Goal: Task Accomplishment & Management: Manage account settings

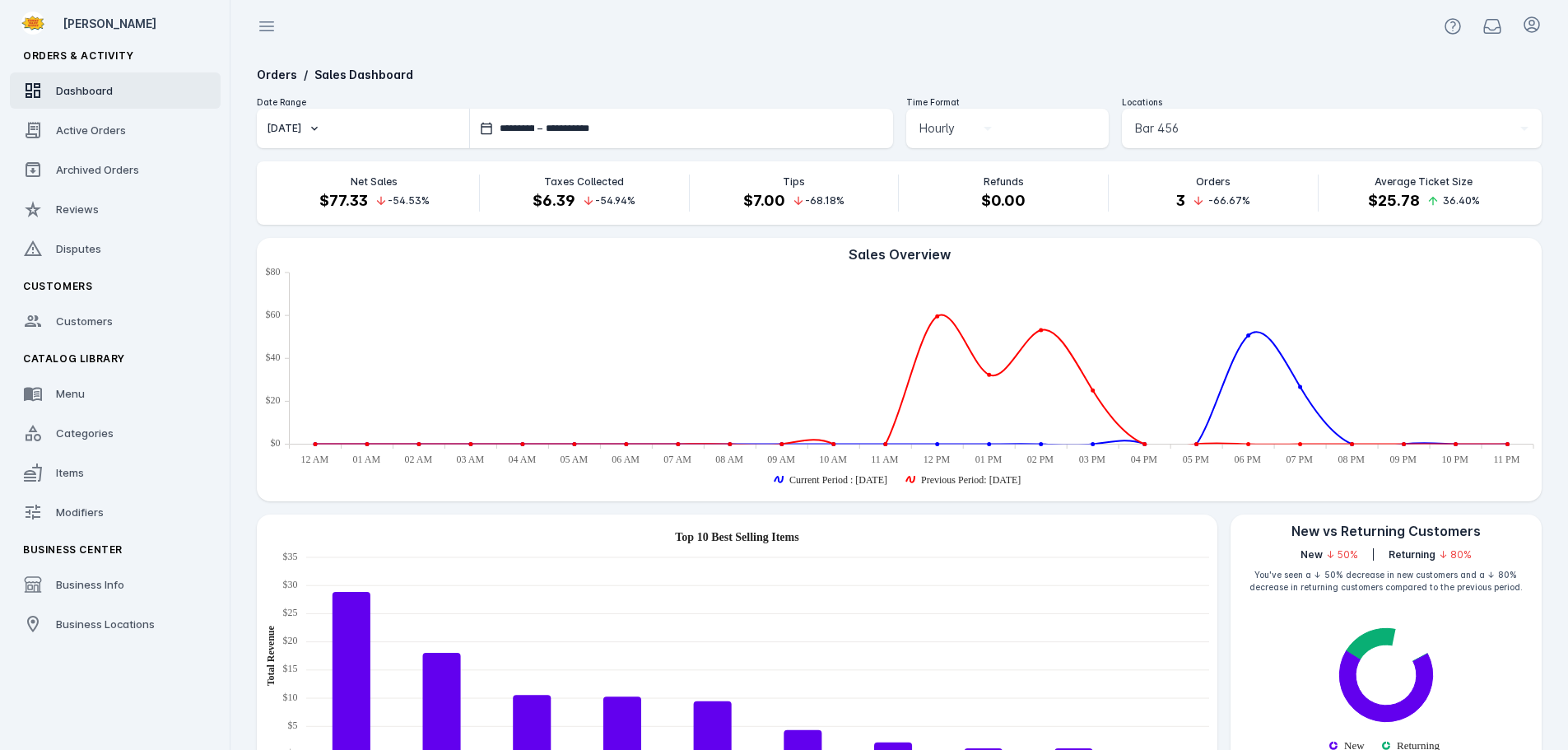
click at [1192, 126] on div "Bar 456" at bounding box center [1324, 129] width 378 height 20
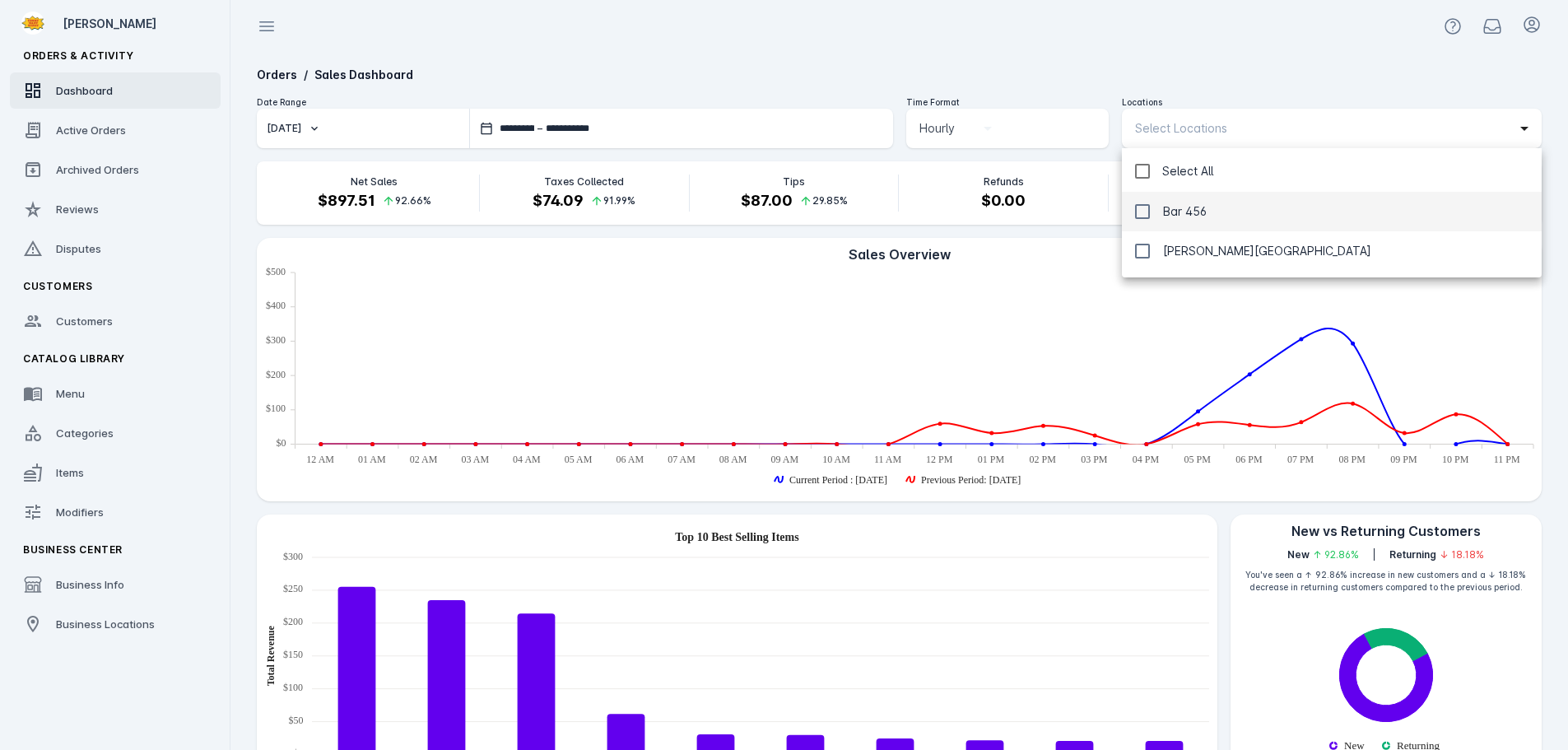
click at [1149, 51] on div at bounding box center [784, 375] width 1568 height 750
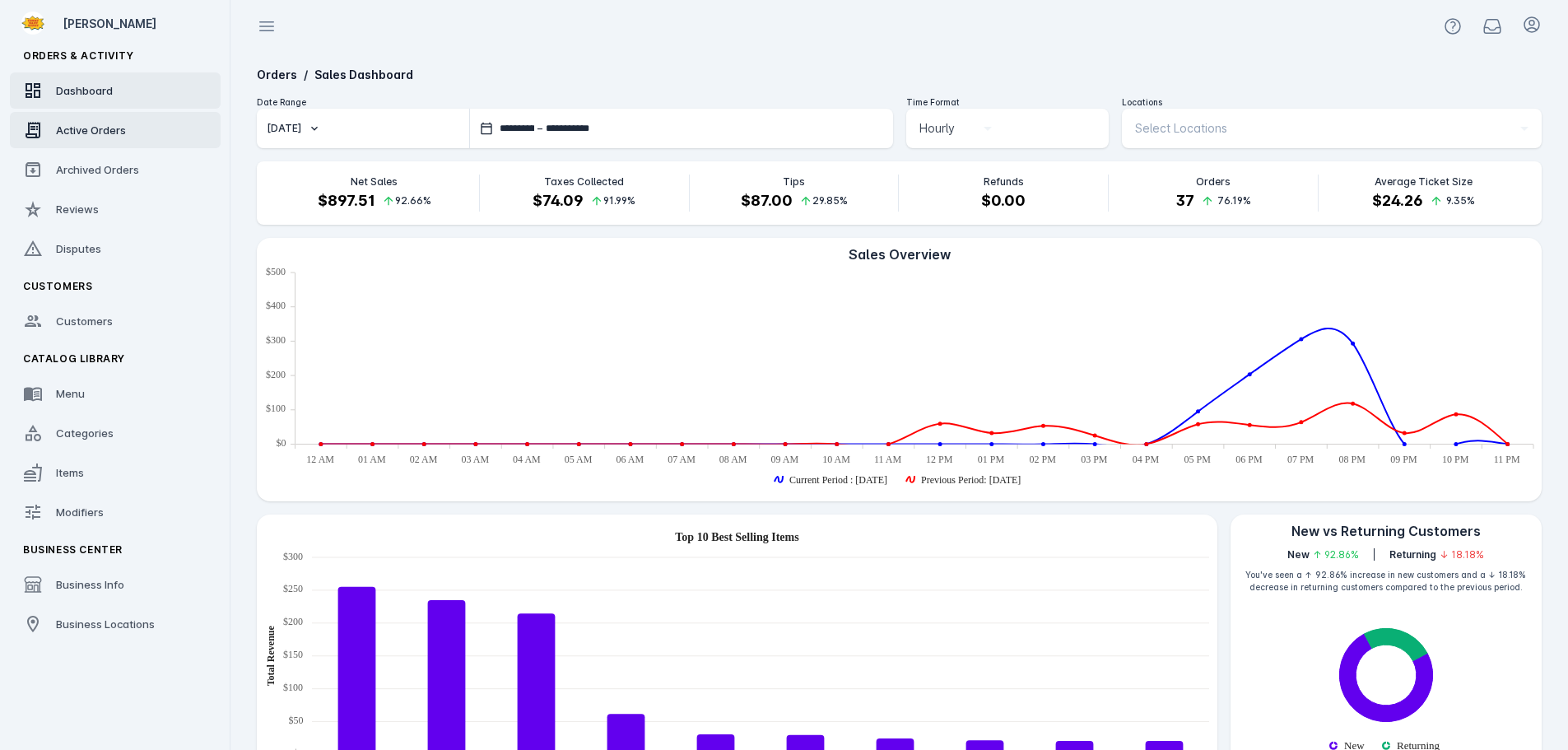
click at [91, 133] on span "Active Orders" at bounding box center [91, 130] width 70 height 14
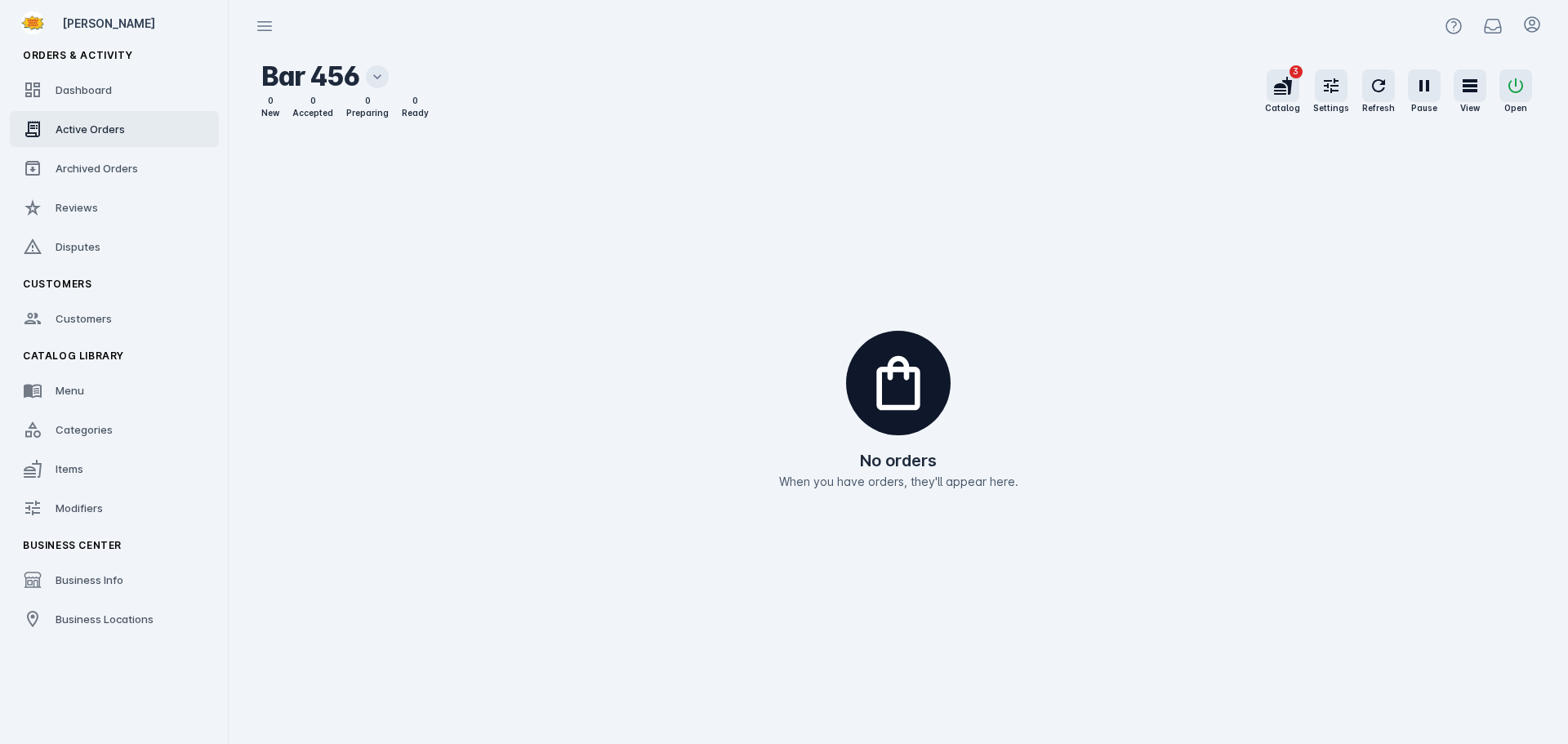
click at [381, 73] on icon at bounding box center [377, 77] width 16 height 16
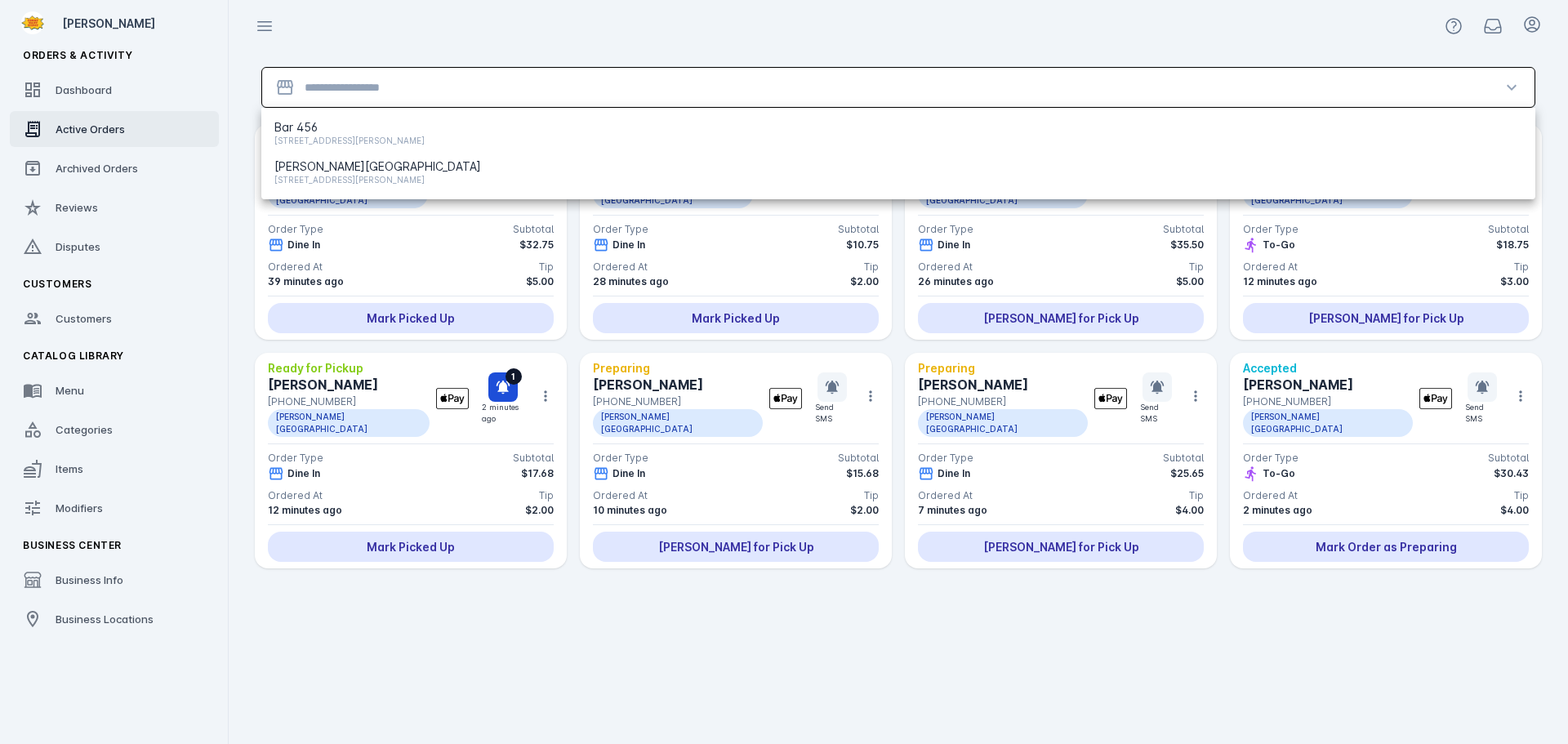
click at [365, 85] on input "Location" at bounding box center [898, 88] width 1187 height 20
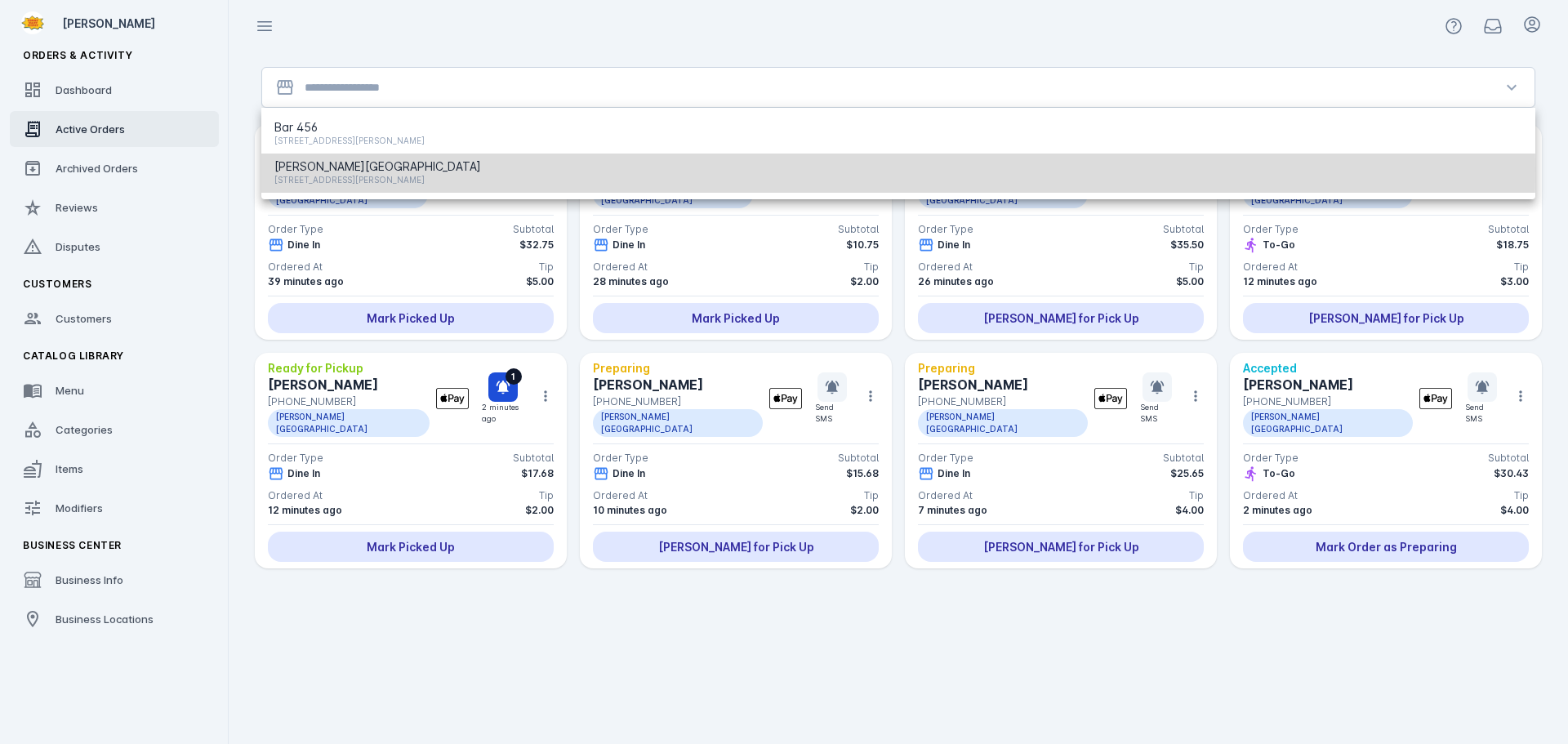
click at [333, 169] on span "[PERSON_NAME][GEOGRAPHIC_DATA]" at bounding box center [377, 166] width 206 height 20
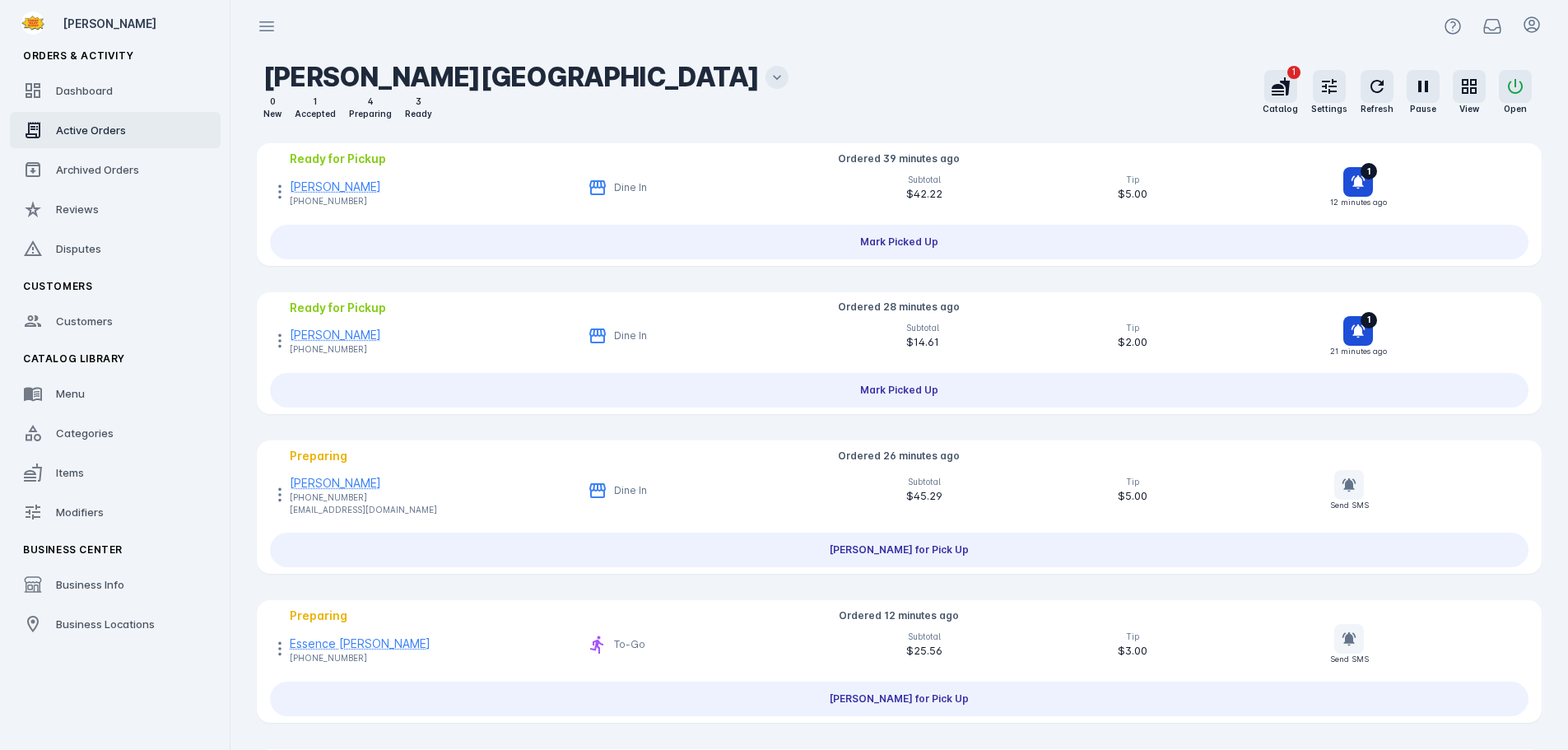
click at [769, 74] on icon at bounding box center [777, 77] width 16 height 16
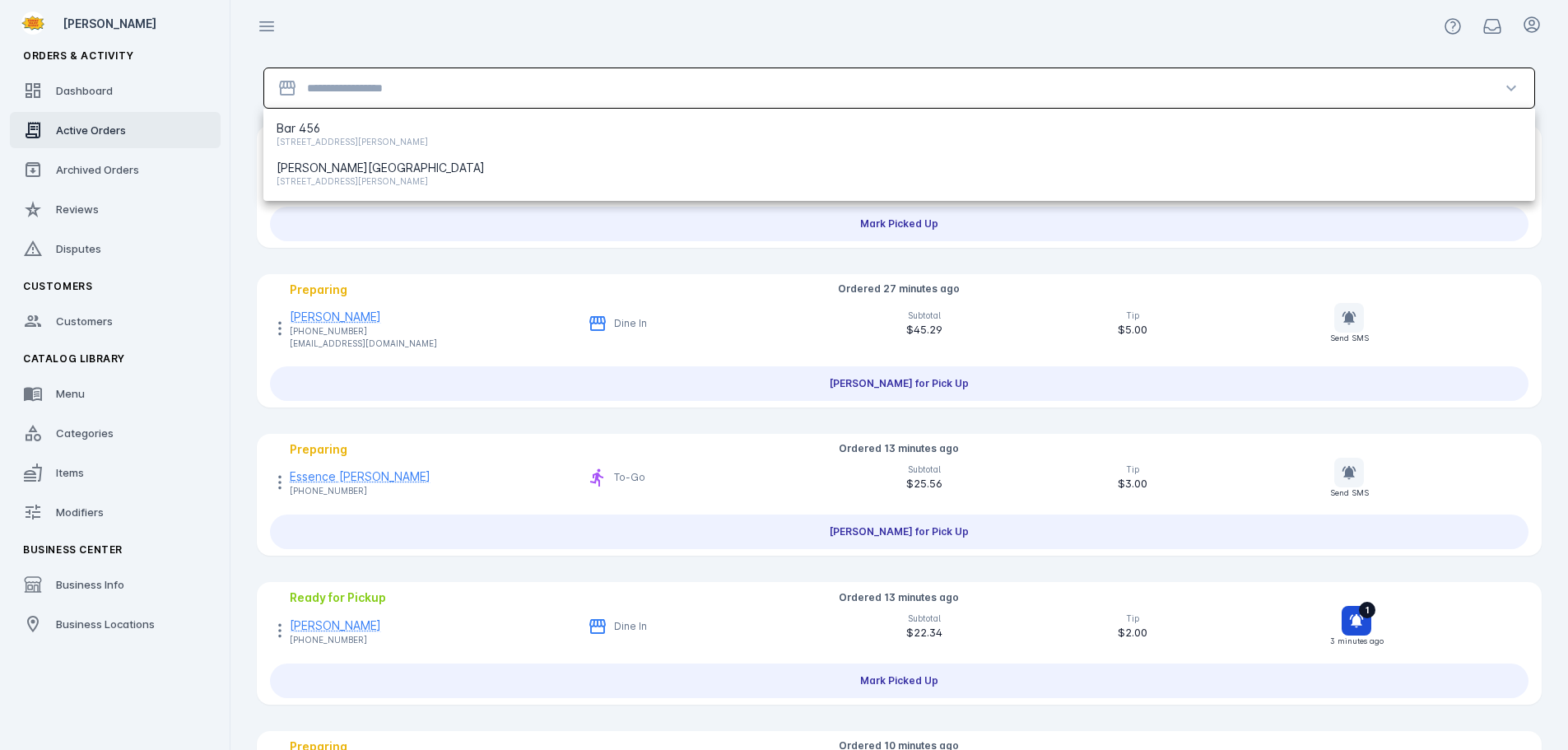
click at [457, 85] on input "Location" at bounding box center [899, 88] width 1184 height 20
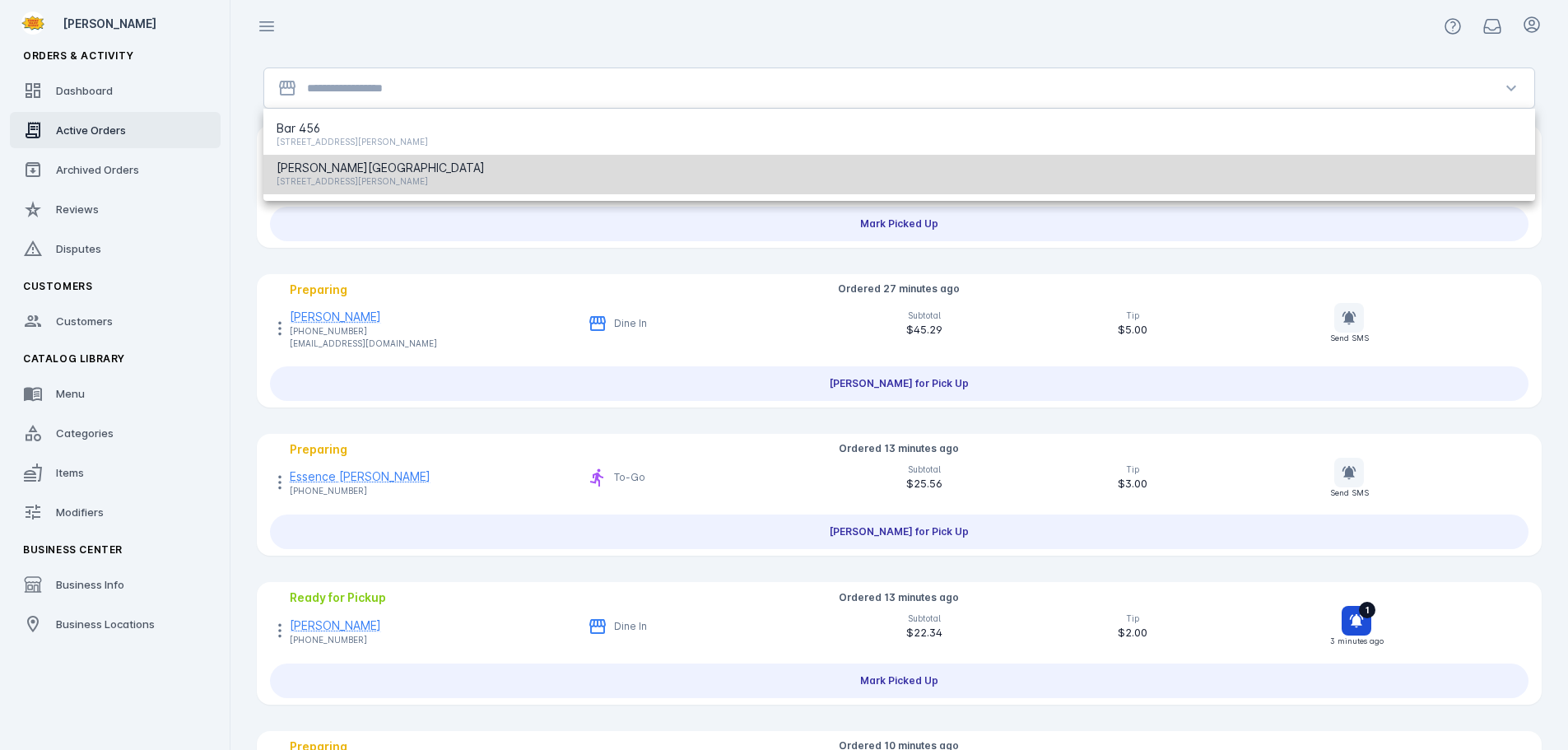
click at [373, 163] on span "[PERSON_NAME][GEOGRAPHIC_DATA]" at bounding box center [380, 167] width 208 height 20
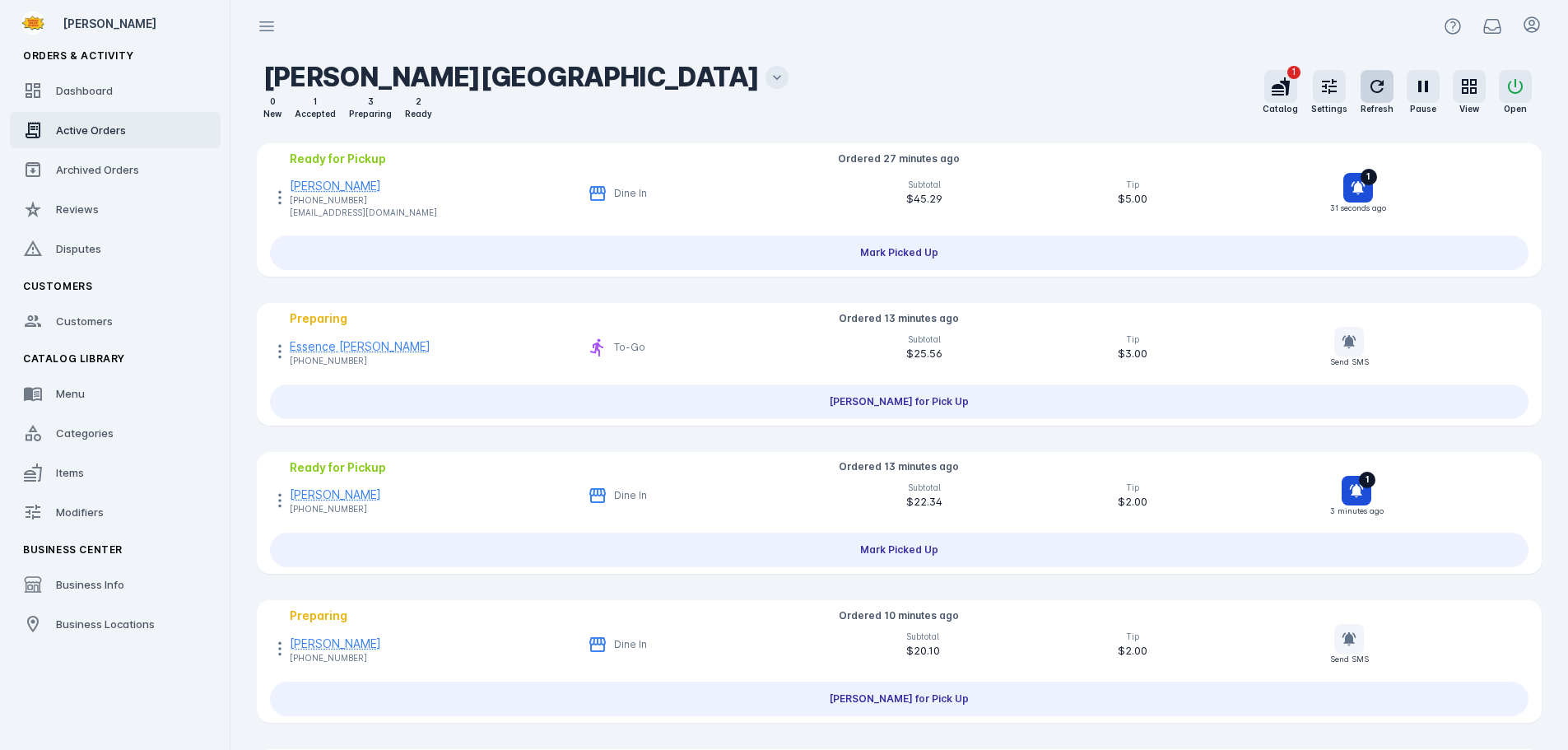
click at [1369, 86] on icon "button" at bounding box center [1377, 86] width 20 height 20
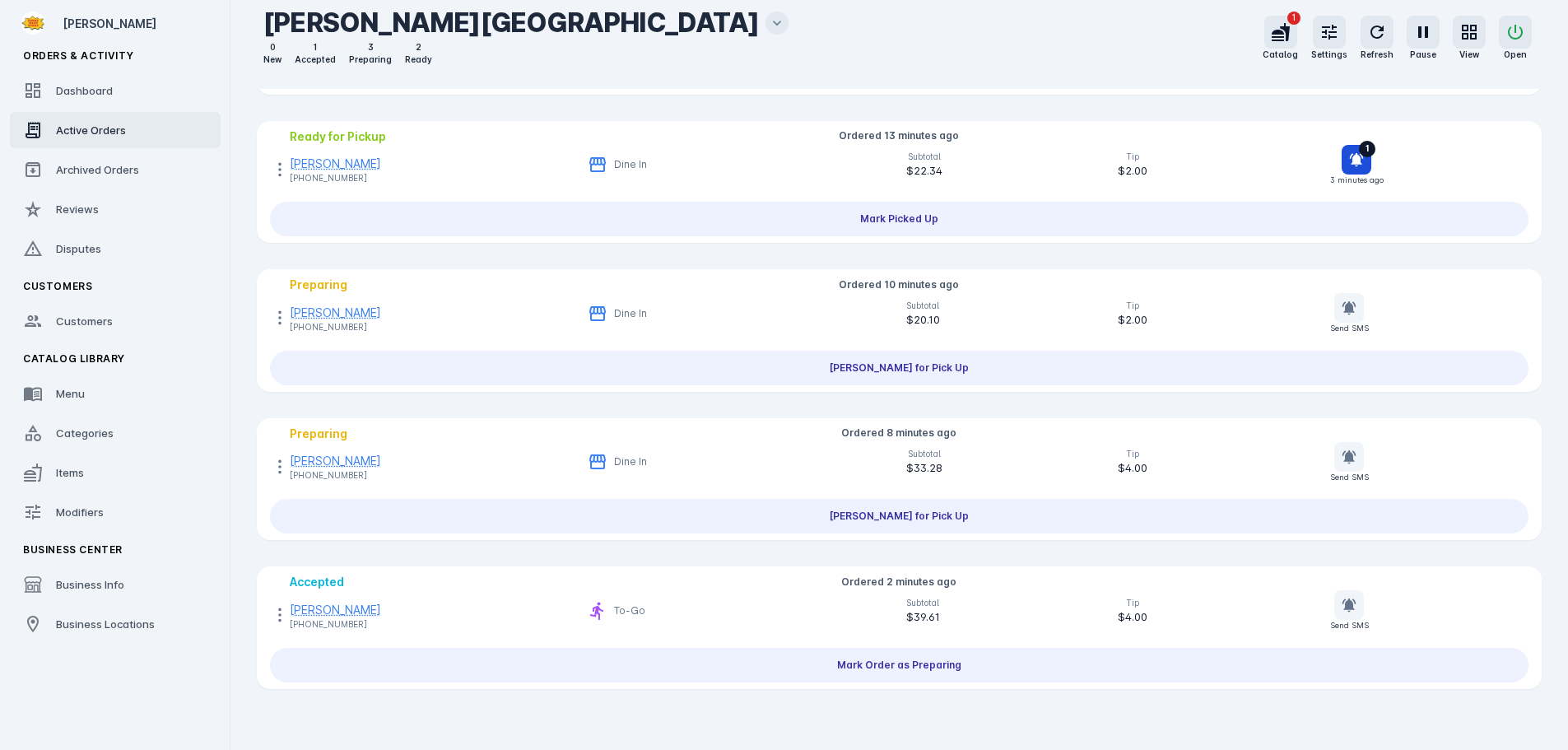
scroll to position [349, 0]
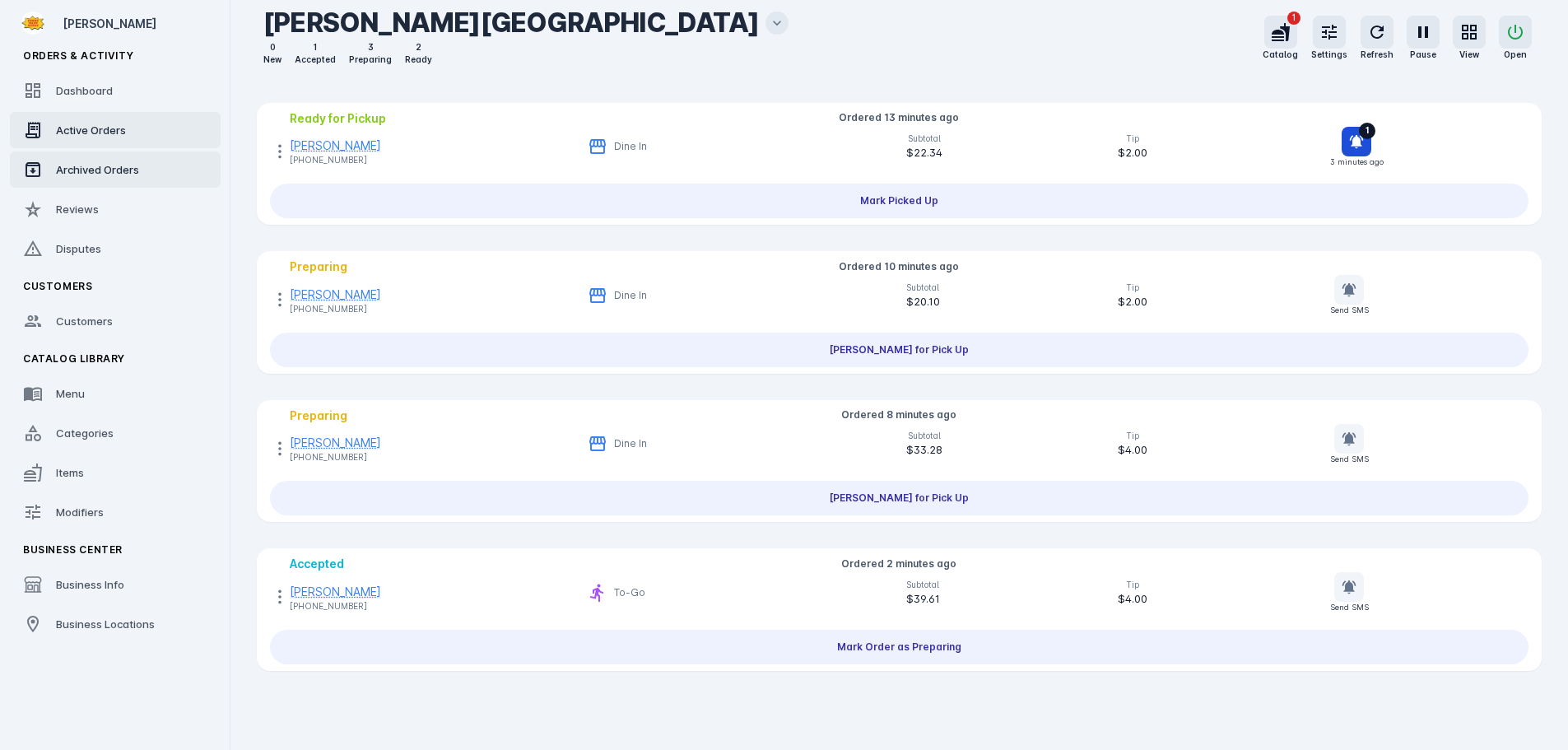
click at [93, 176] on div "Archived Orders" at bounding box center [97, 169] width 83 height 16
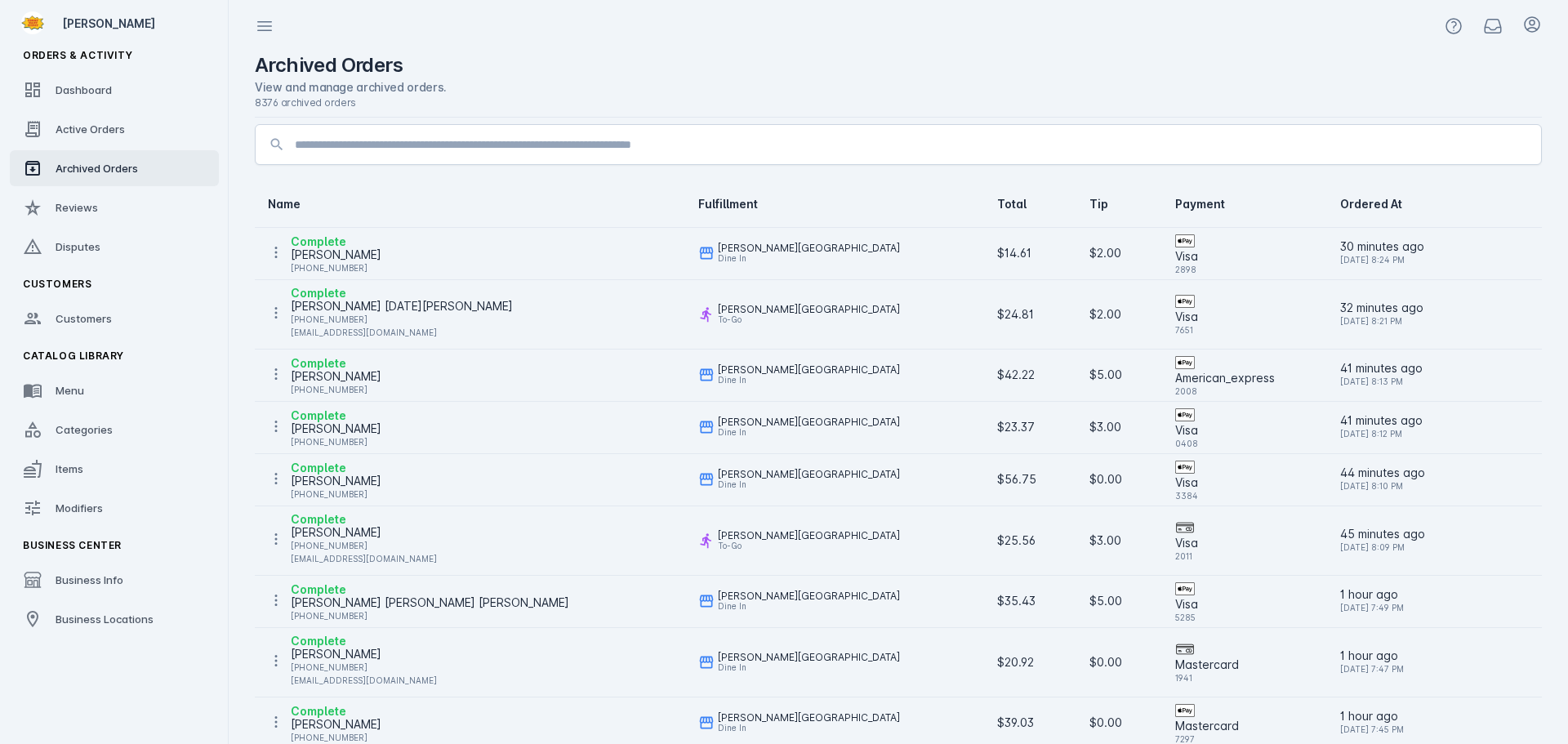
click at [348, 256] on div "[PERSON_NAME]" at bounding box center [335, 255] width 90 height 20
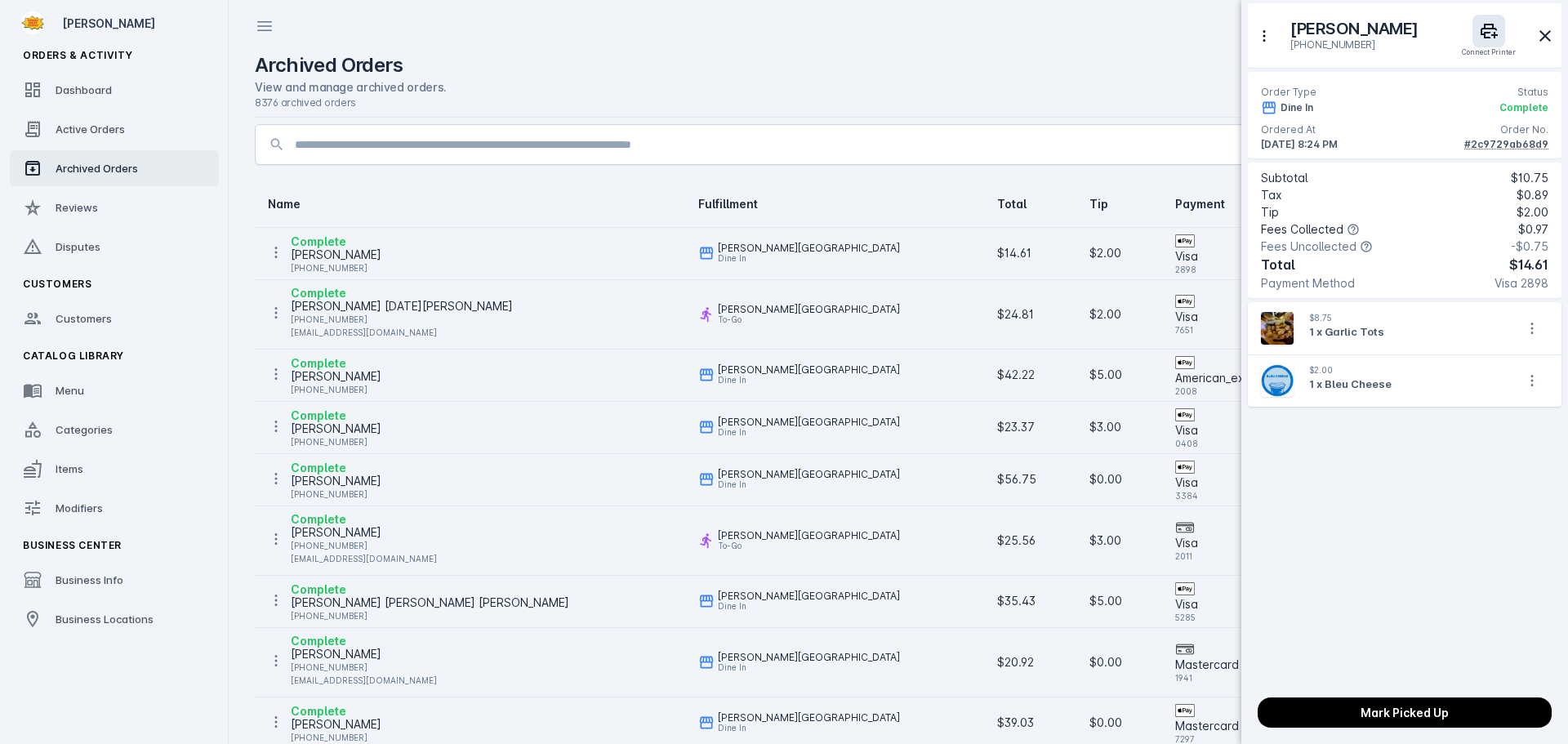
click at [1486, 145] on div "#2c9729ab68d9" at bounding box center [1506, 145] width 84 height 14
click at [78, 617] on div at bounding box center [784, 372] width 1568 height 744
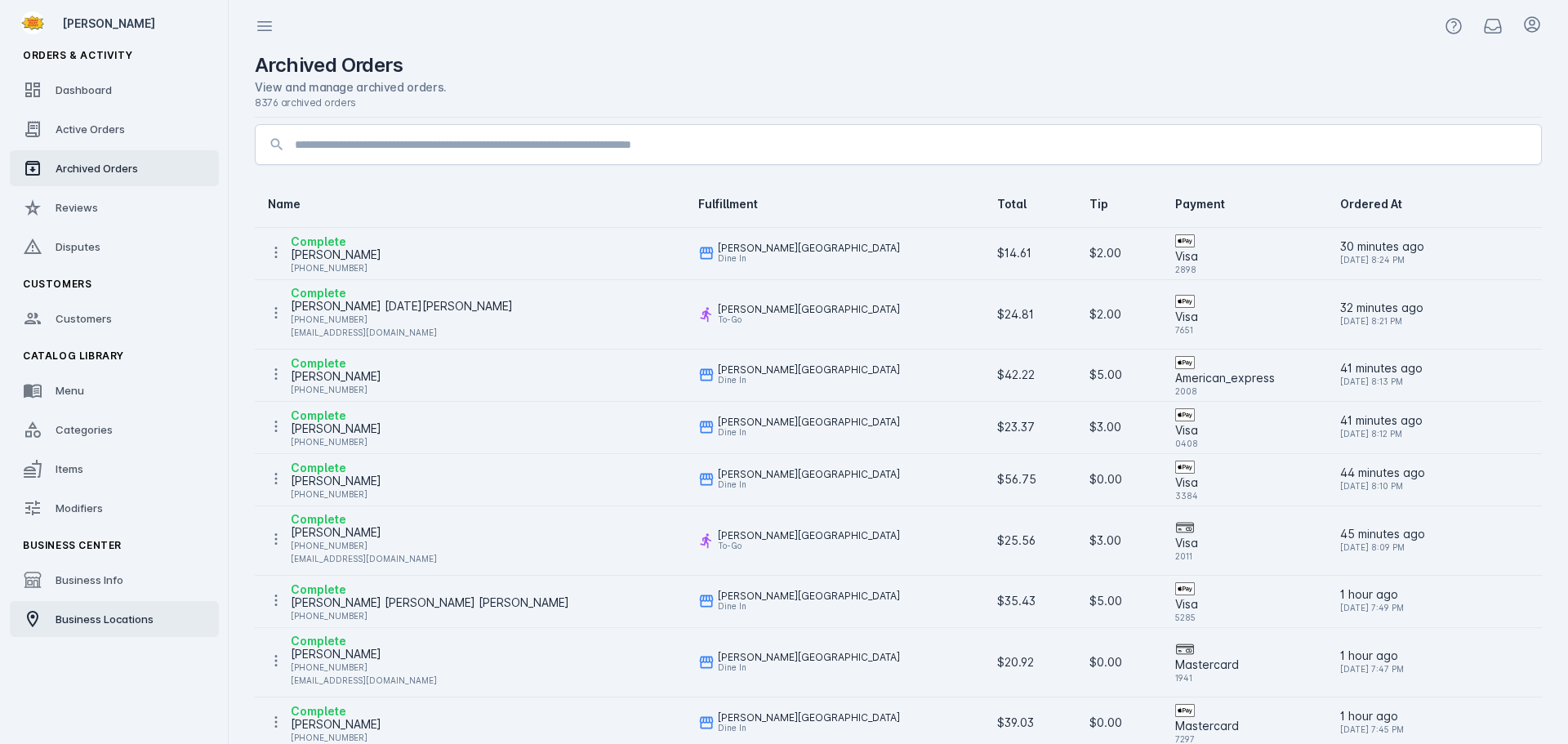
click at [114, 616] on span "Business Locations" at bounding box center [105, 618] width 98 height 13
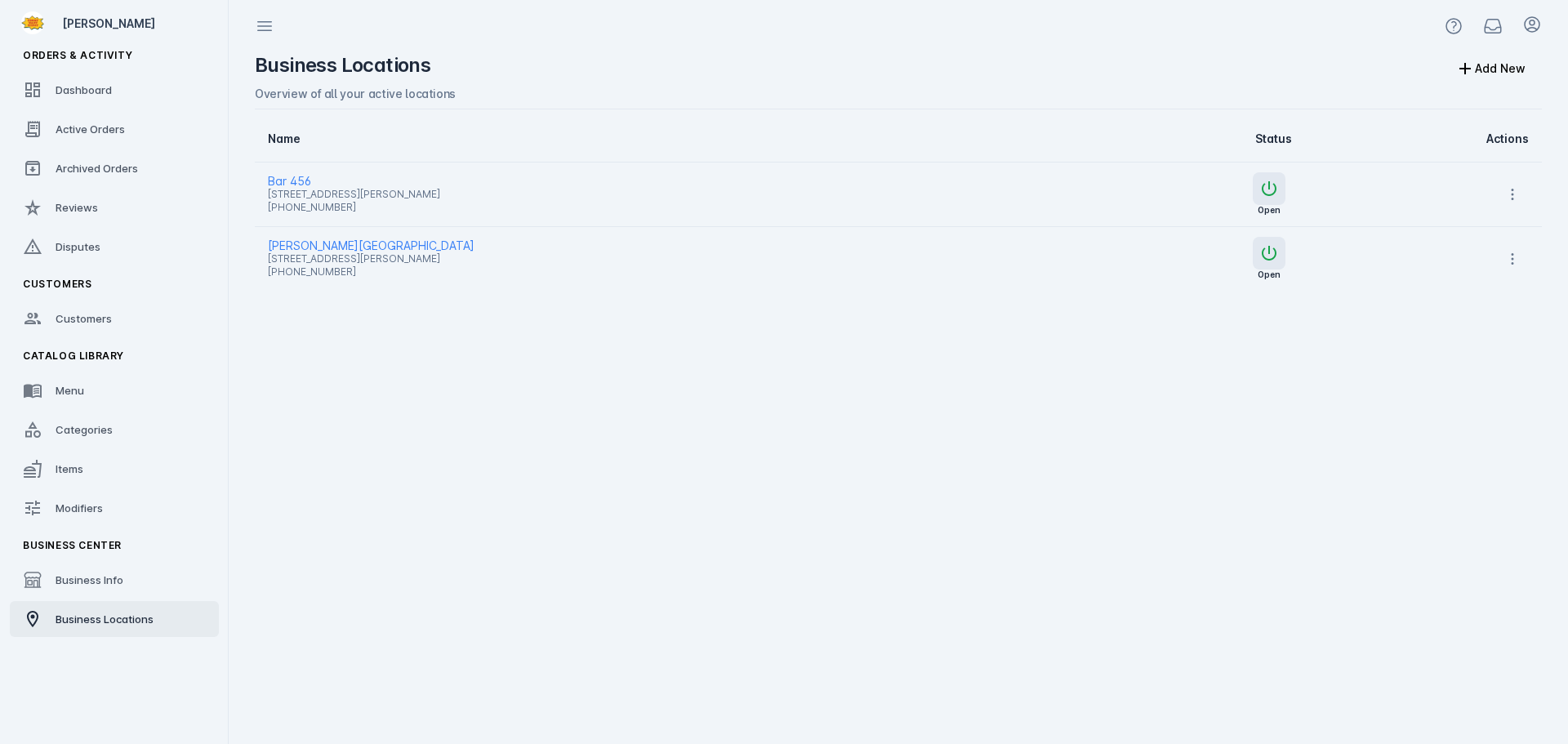
click at [289, 249] on span "[STREET_ADDRESS][PERSON_NAME]" at bounding box center [656, 259] width 776 height 20
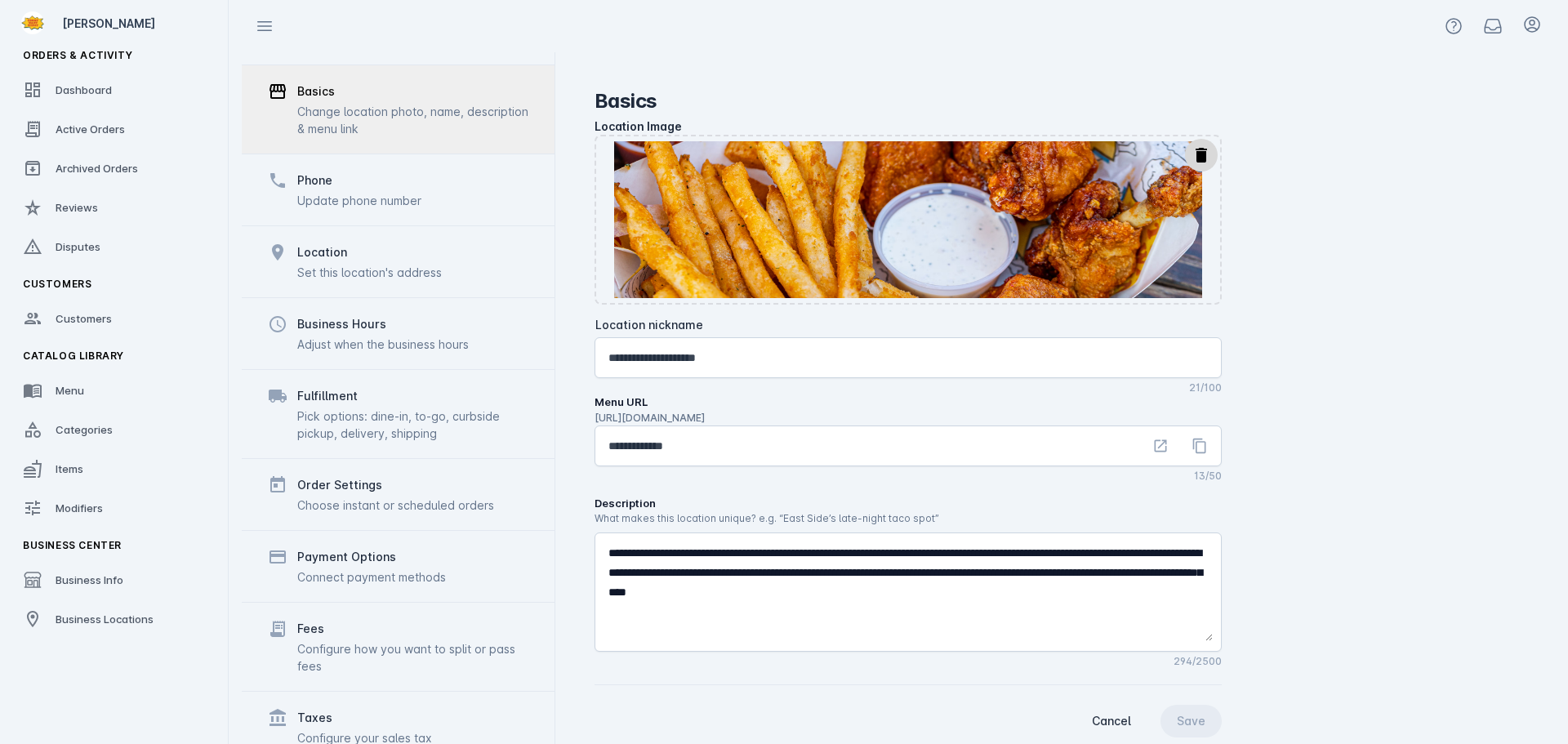
scroll to position [153, 0]
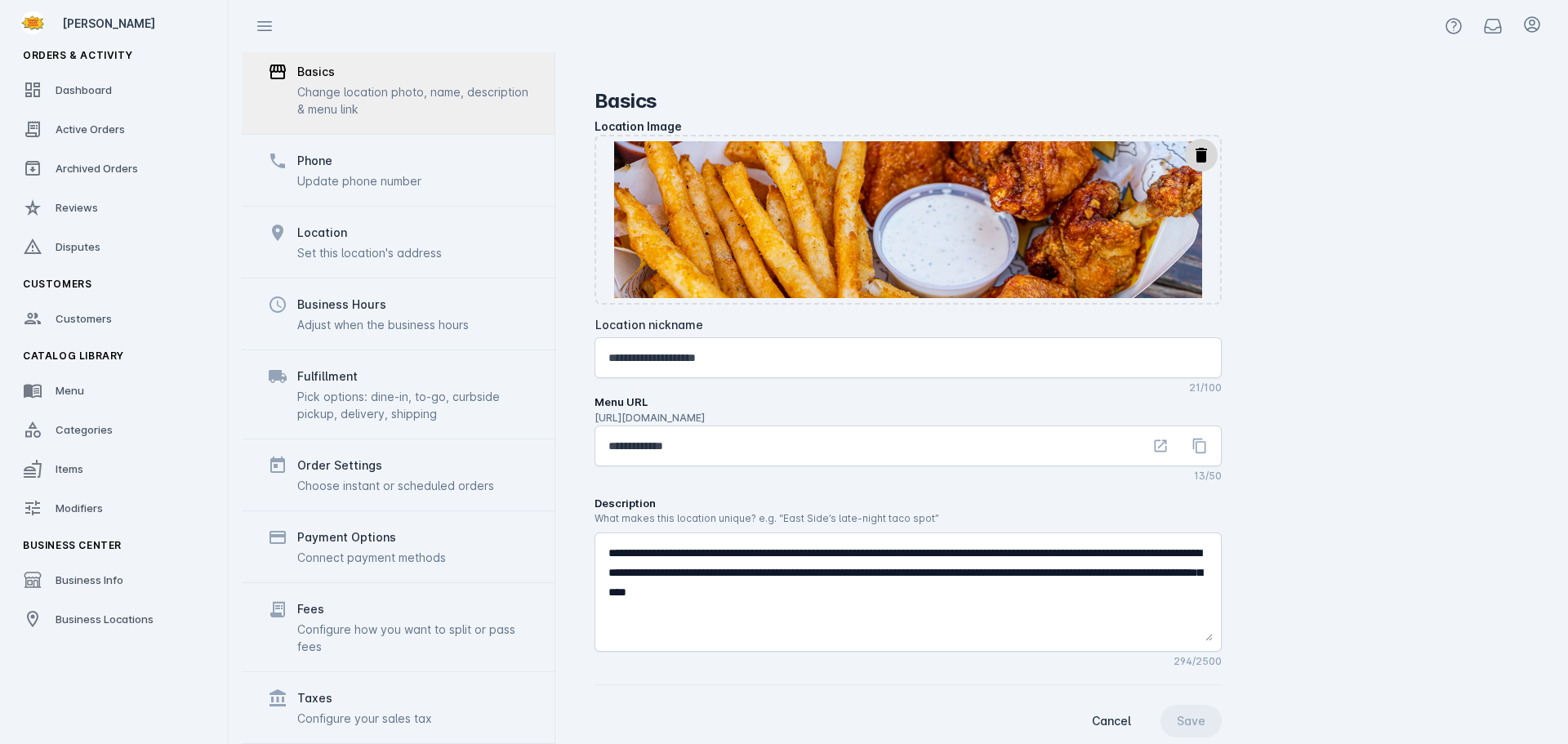
click at [327, 616] on div "Fees" at bounding box center [413, 609] width 231 height 20
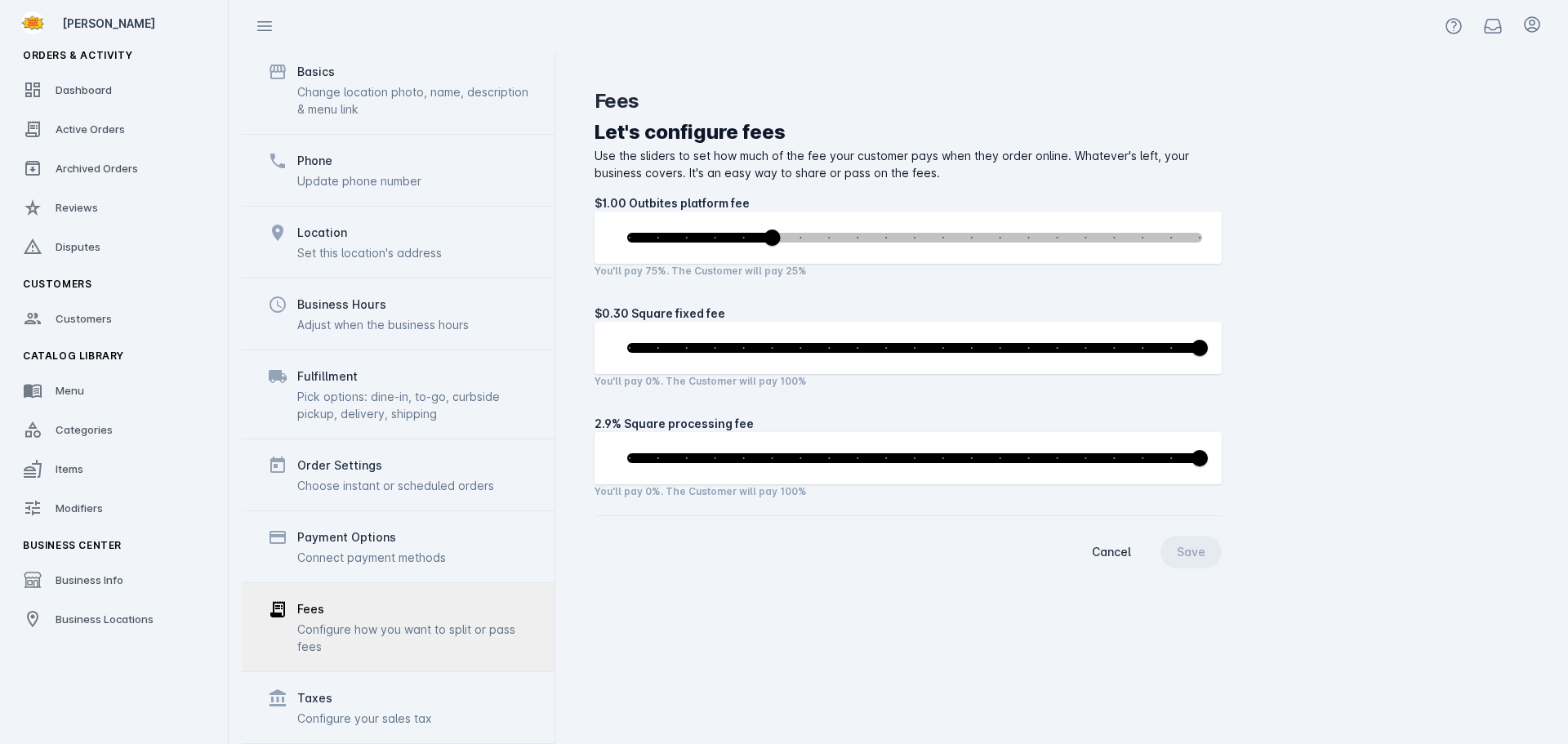
drag, startPoint x: 95, startPoint y: 615, endPoint x: 113, endPoint y: 598, distance: 24.8
click at [95, 616] on span "Business Locations" at bounding box center [105, 618] width 98 height 13
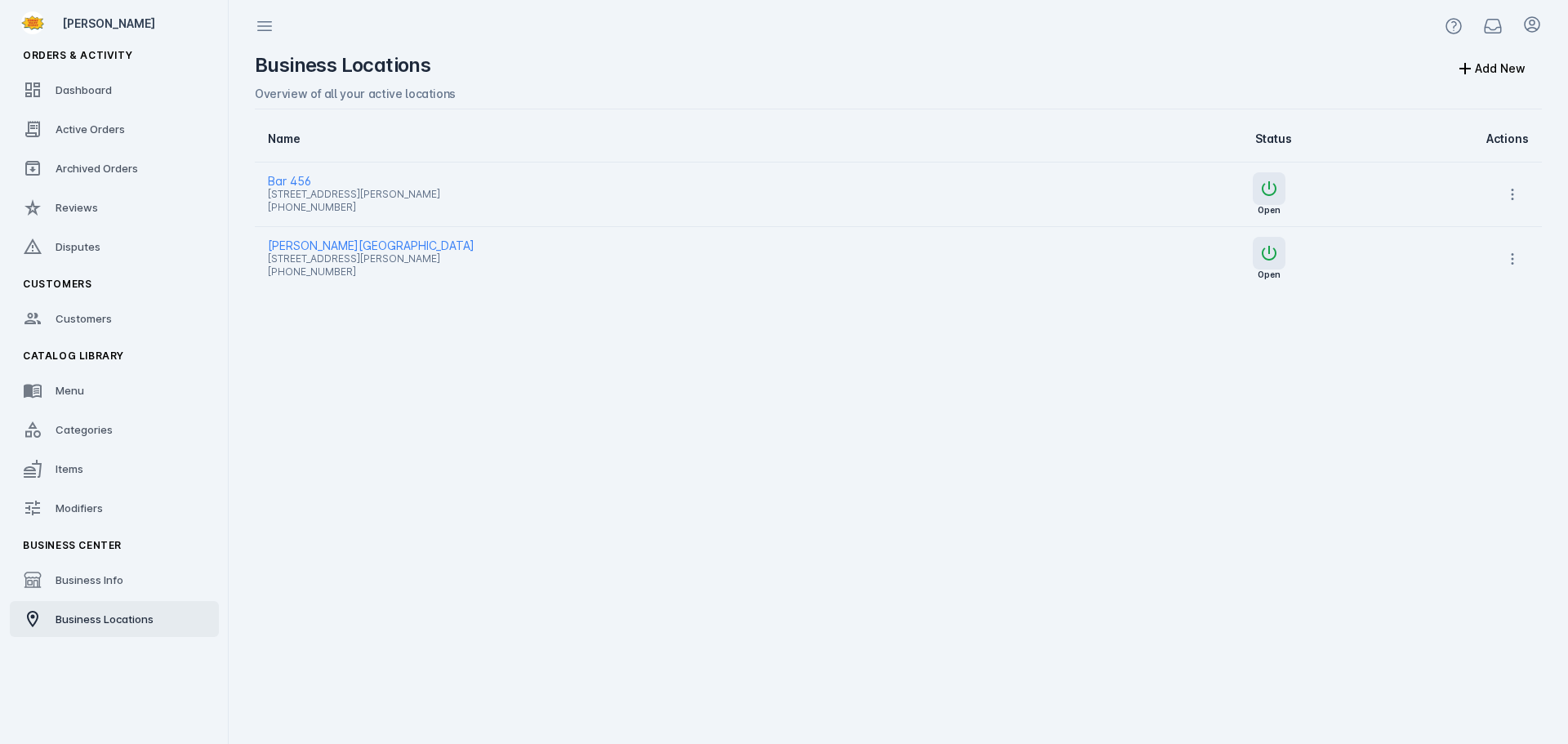
click at [293, 177] on span "Bar 456" at bounding box center [656, 181] width 776 height 20
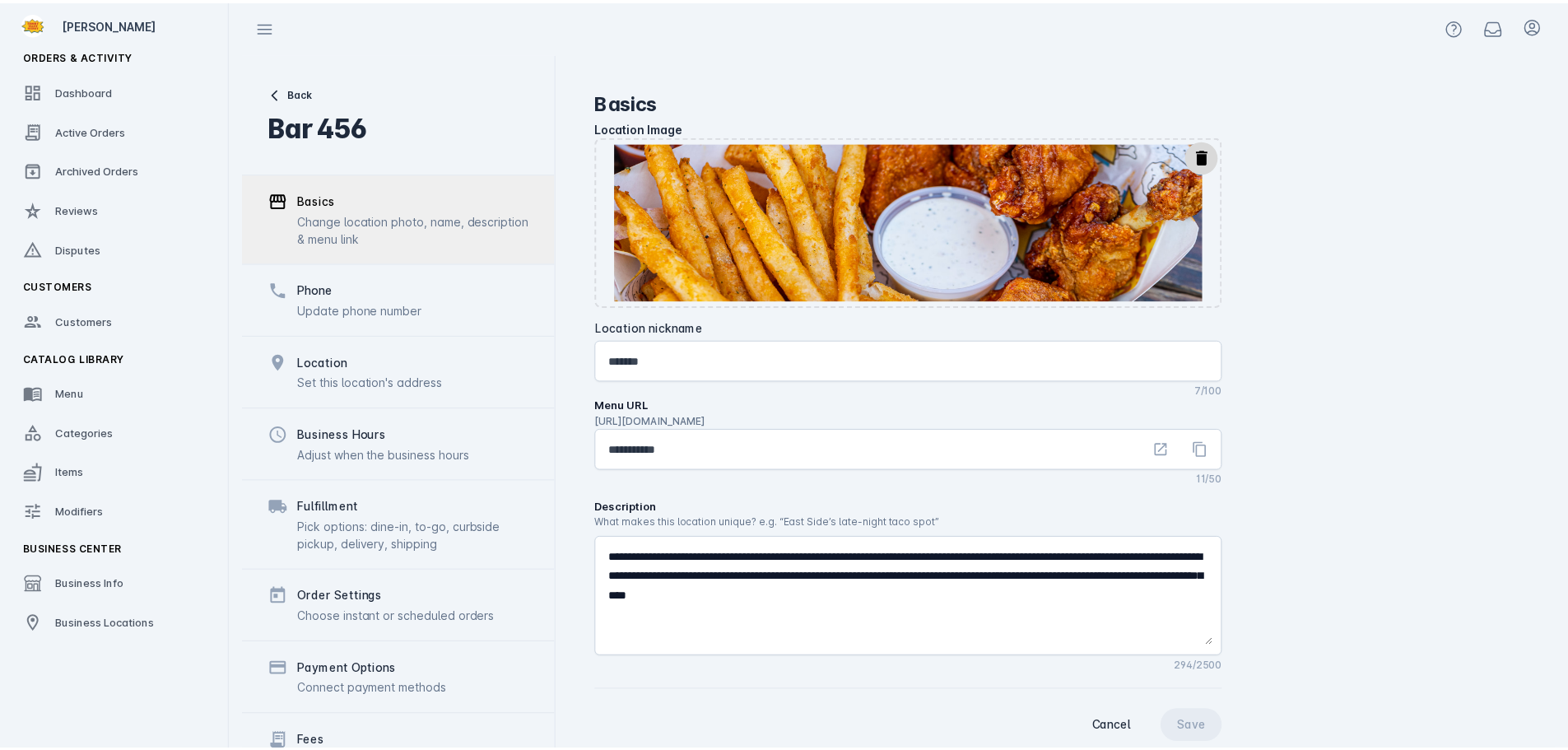
scroll to position [128, 0]
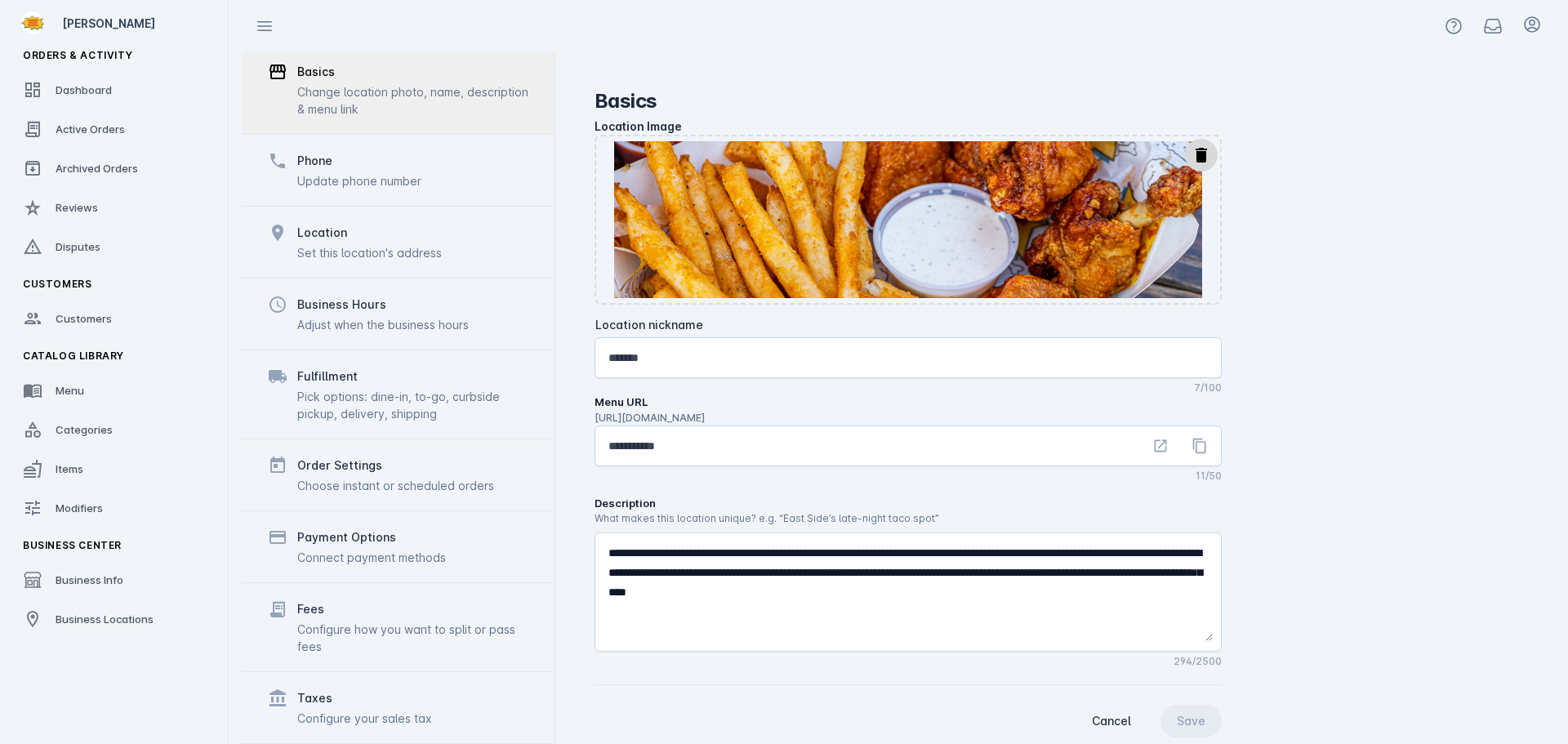
click at [344, 616] on div "Fees" at bounding box center [413, 609] width 231 height 20
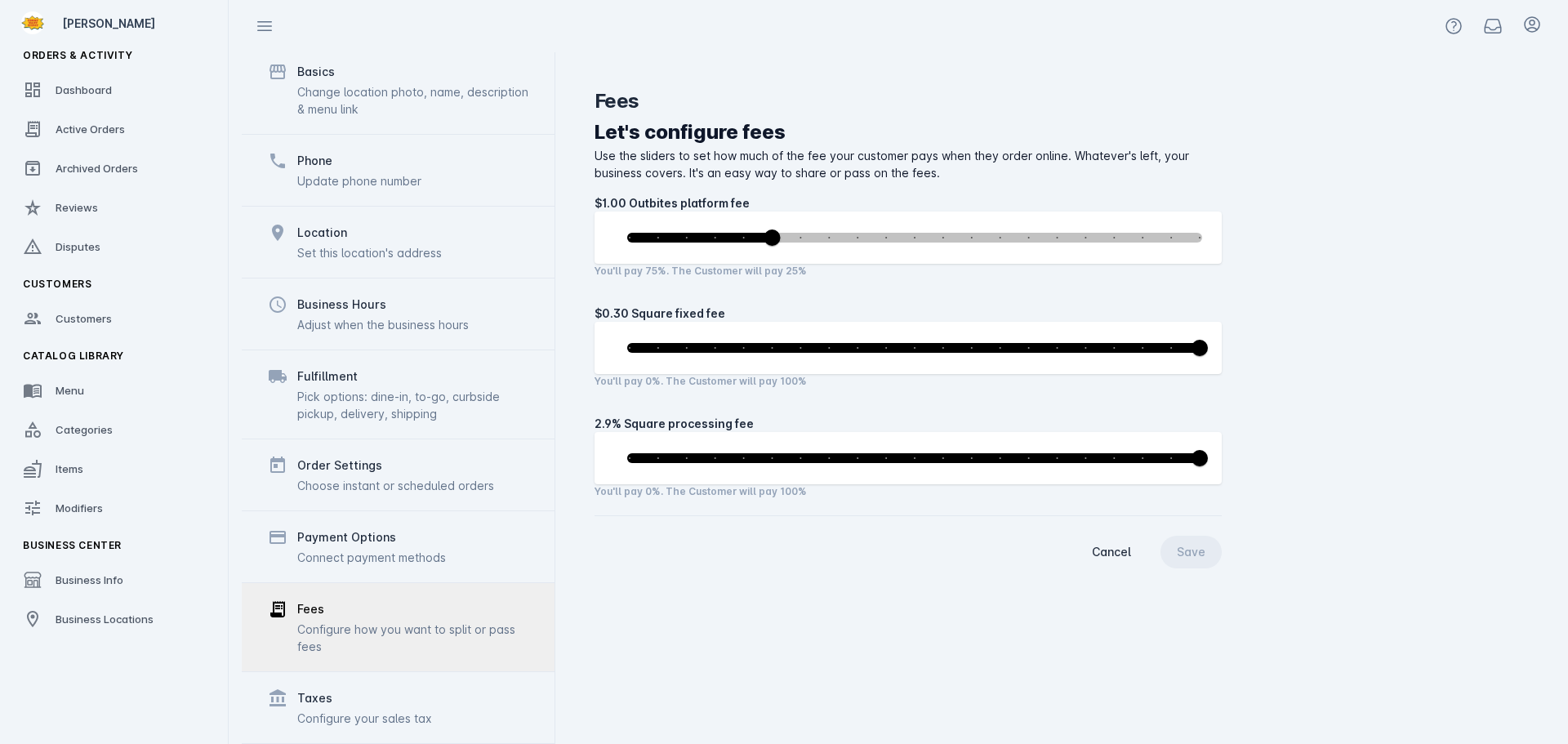
click at [365, 564] on div "Connect payment methods" at bounding box center [372, 556] width 148 height 17
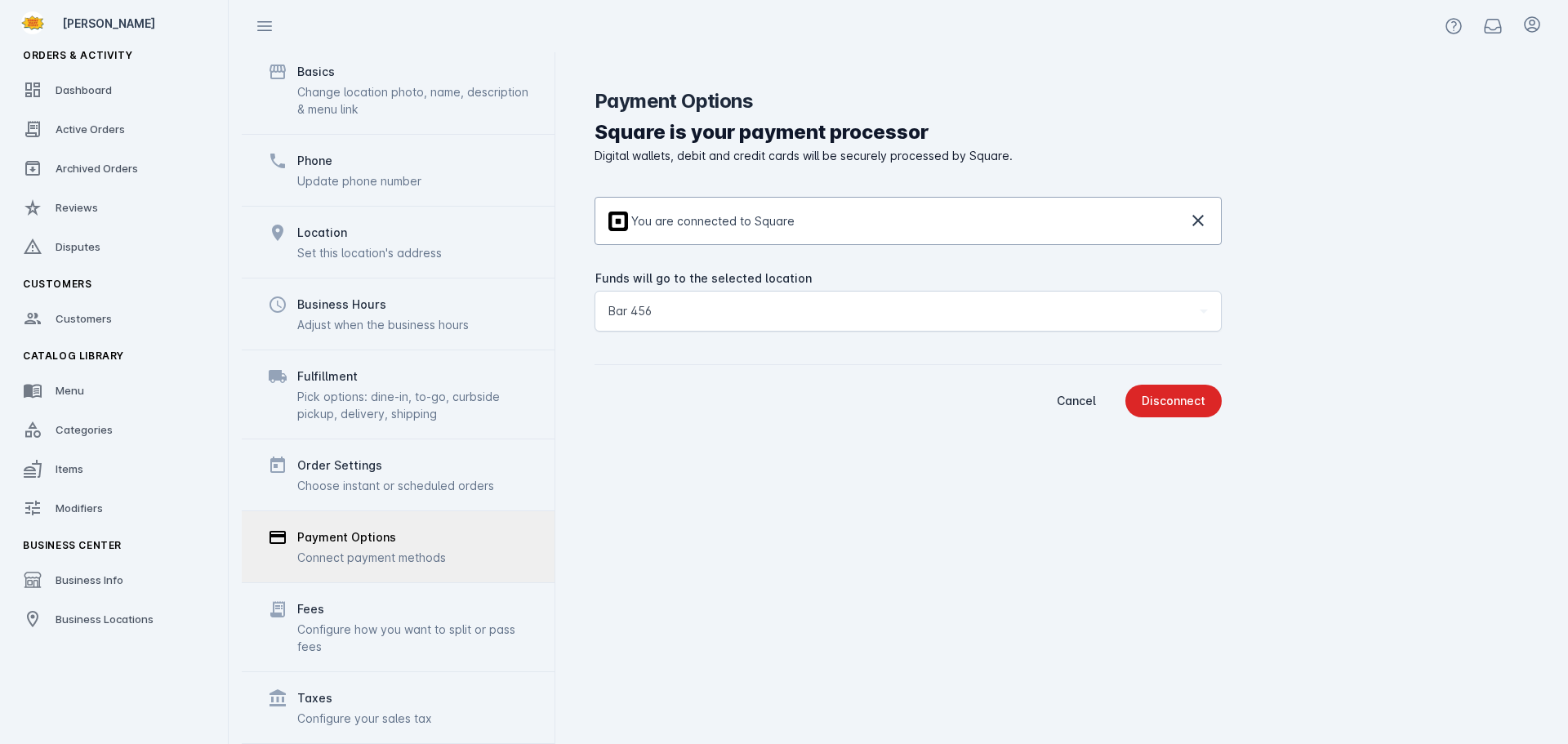
click at [344, 633] on div "Configure how you want to split or pass fees" at bounding box center [413, 638] width 231 height 34
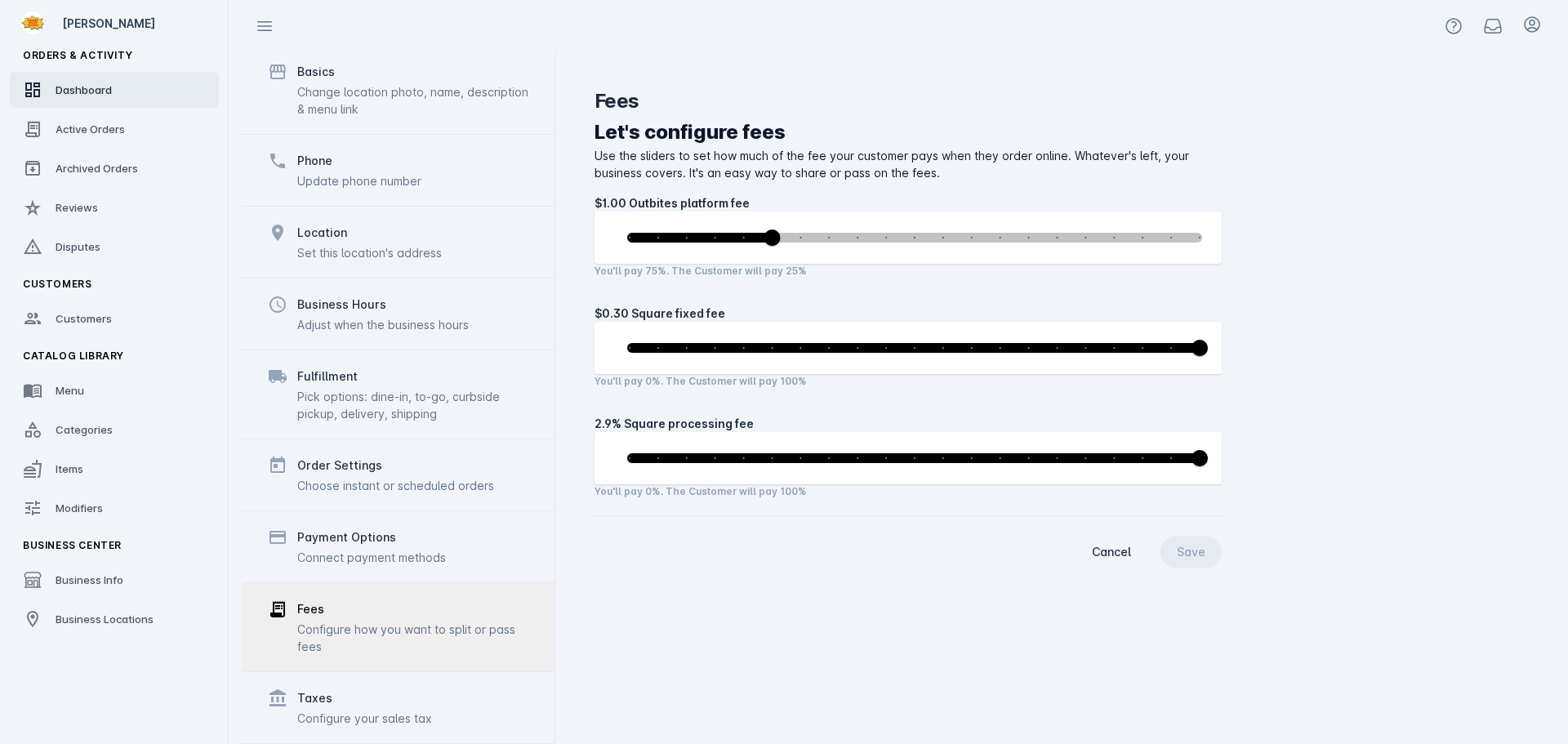
click at [67, 93] on span "Dashboard" at bounding box center [83, 89] width 56 height 13
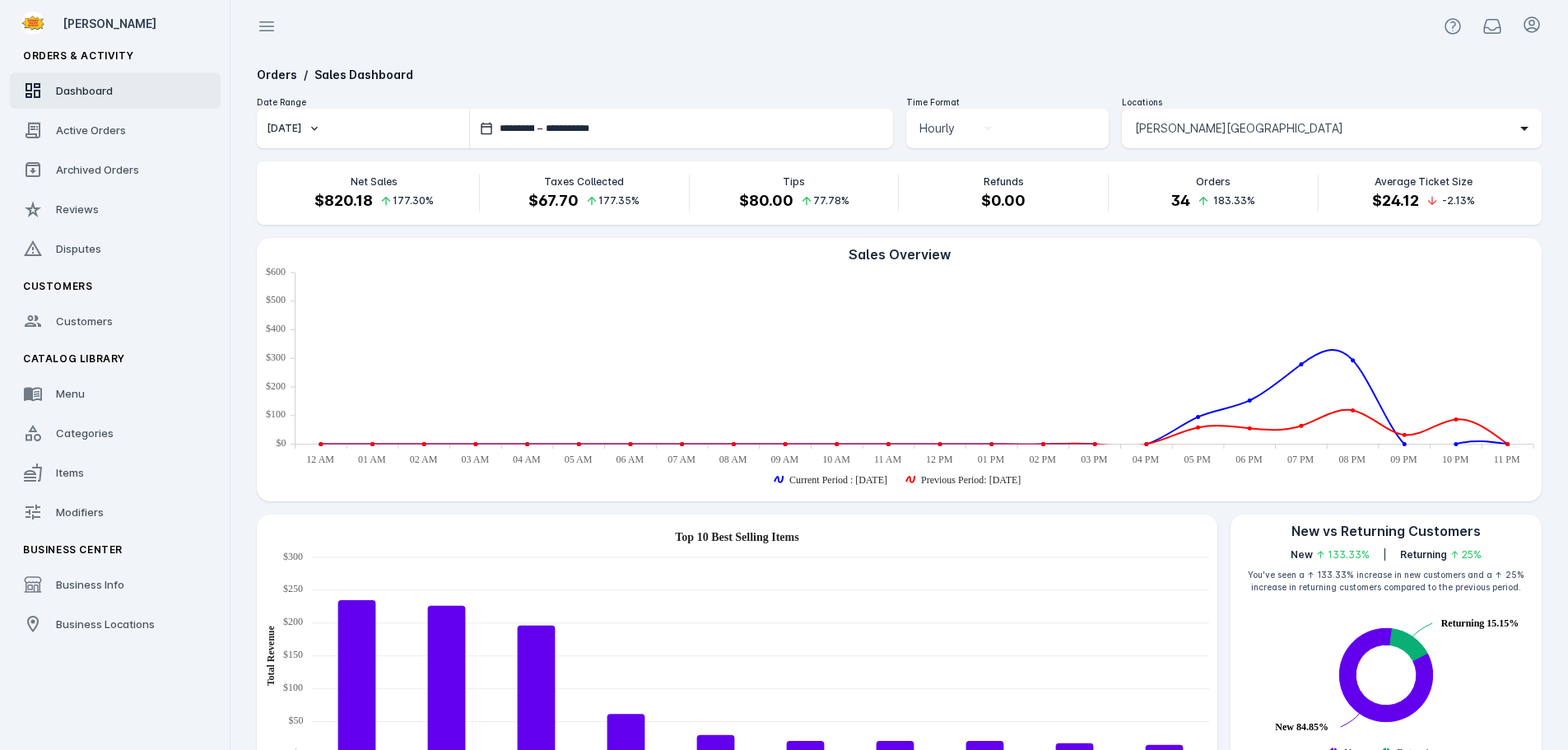
click at [1201, 123] on span "[PERSON_NAME][GEOGRAPHIC_DATA]" at bounding box center [1238, 129] width 208 height 20
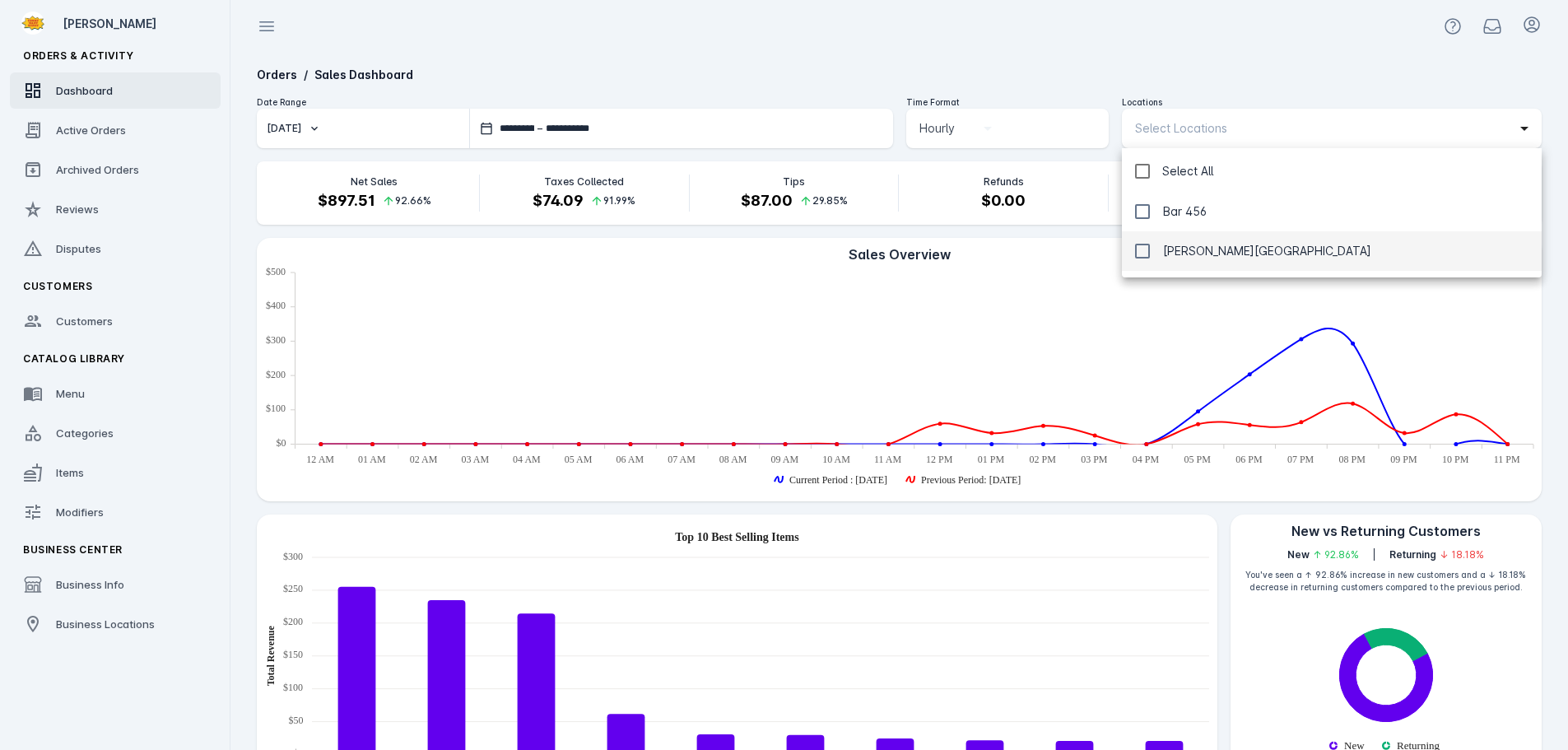
click at [1076, 54] on div at bounding box center [784, 375] width 1568 height 750
